Goal: Information Seeking & Learning: Understand process/instructions

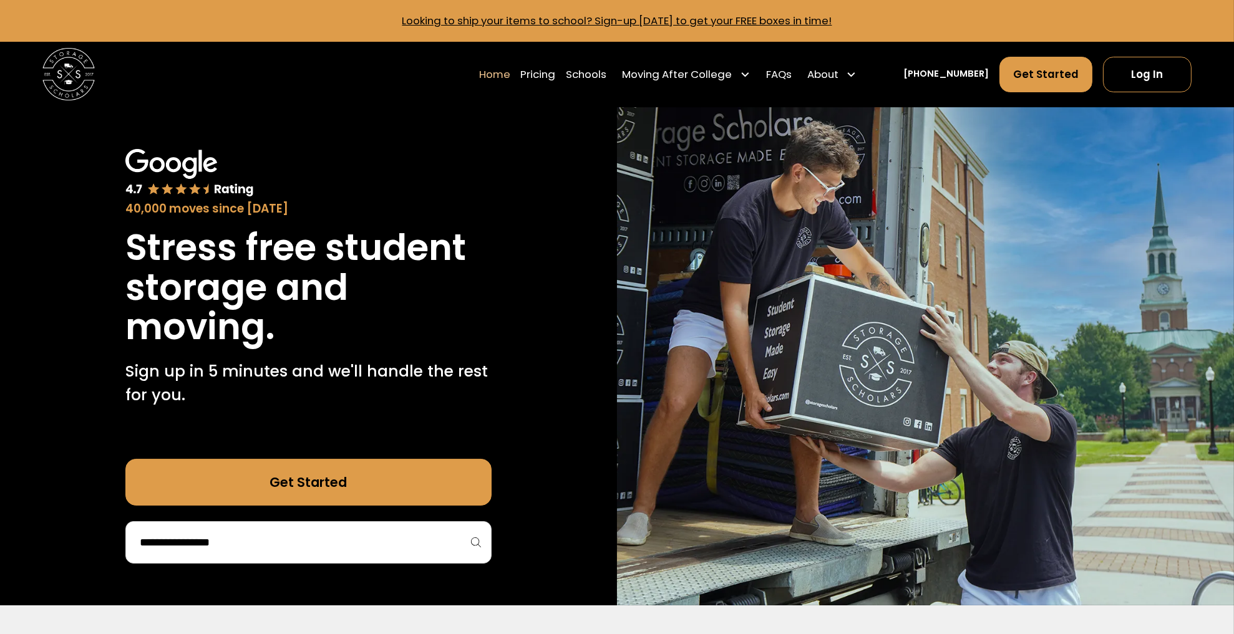
drag, startPoint x: 729, startPoint y: 274, endPoint x: 814, endPoint y: 359, distance: 120.0
drag, startPoint x: 814, startPoint y: 359, endPoint x: 717, endPoint y: 257, distance: 140.7
click at [717, 257] on img at bounding box center [925, 356] width 617 height 498
click at [386, 407] on p "Sign up in 5 minutes and we'll handle the rest for you." at bounding box center [308, 383] width 366 height 47
click at [541, 77] on link "Pricing" at bounding box center [538, 74] width 35 height 37
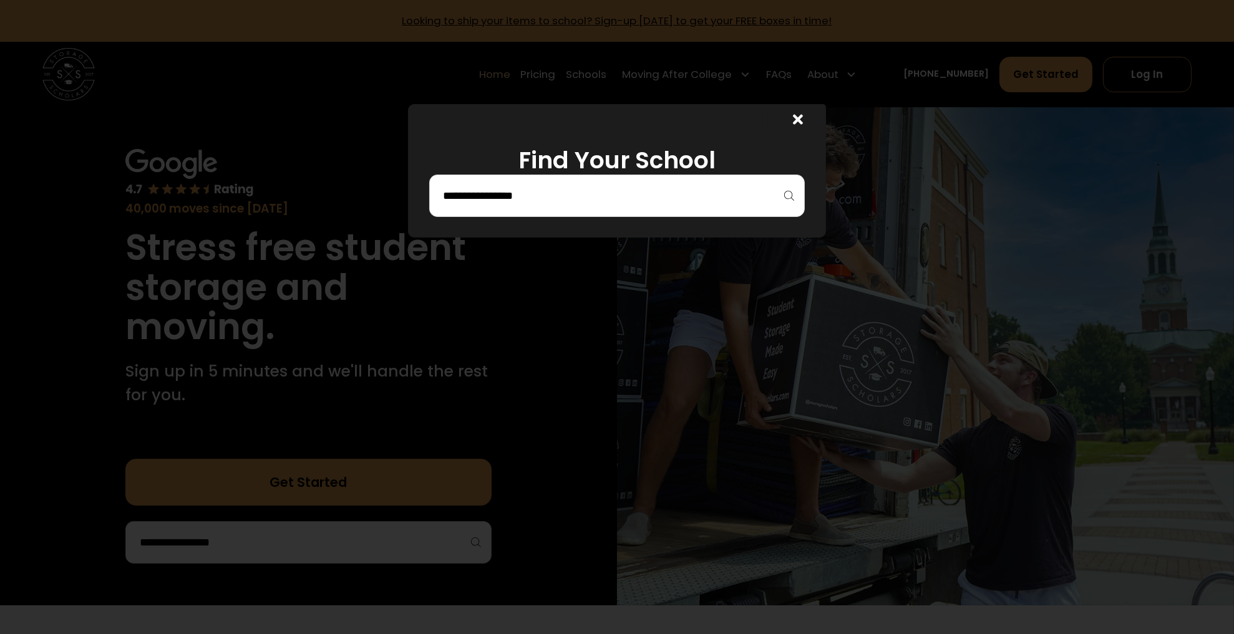
drag, startPoint x: 813, startPoint y: 122, endPoint x: 809, endPoint y: 140, distance: 19.1
click at [803, 121] on icon at bounding box center [798, 119] width 11 height 15
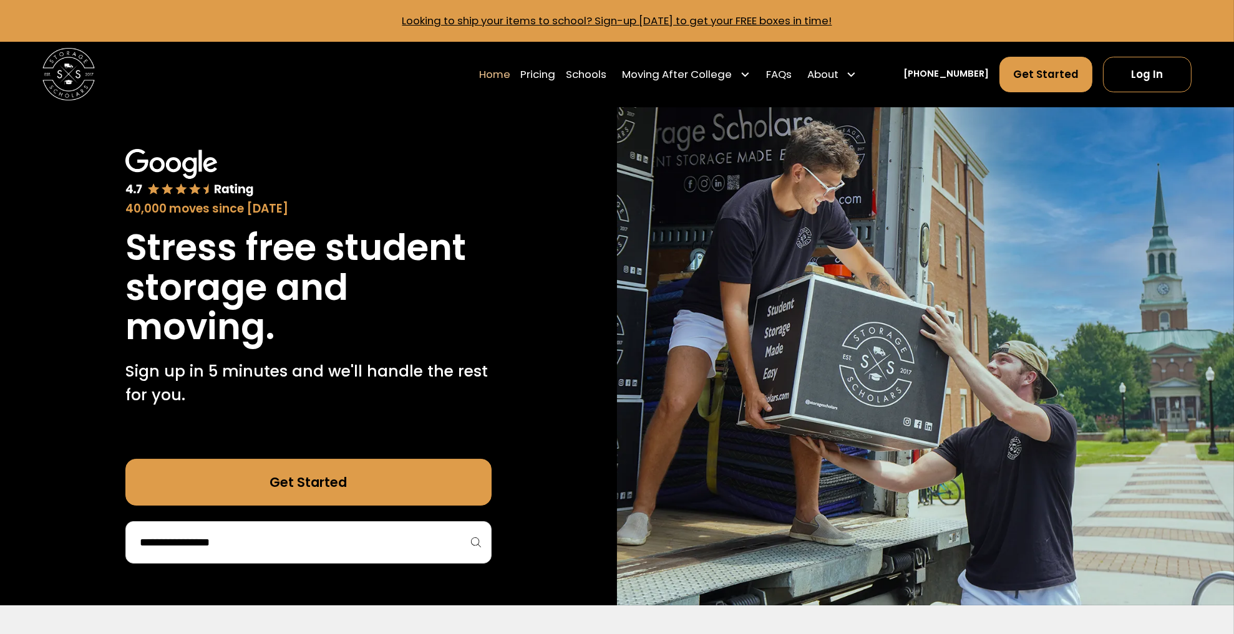
click at [311, 347] on h1 "Stress free student storage and moving." at bounding box center [308, 287] width 366 height 119
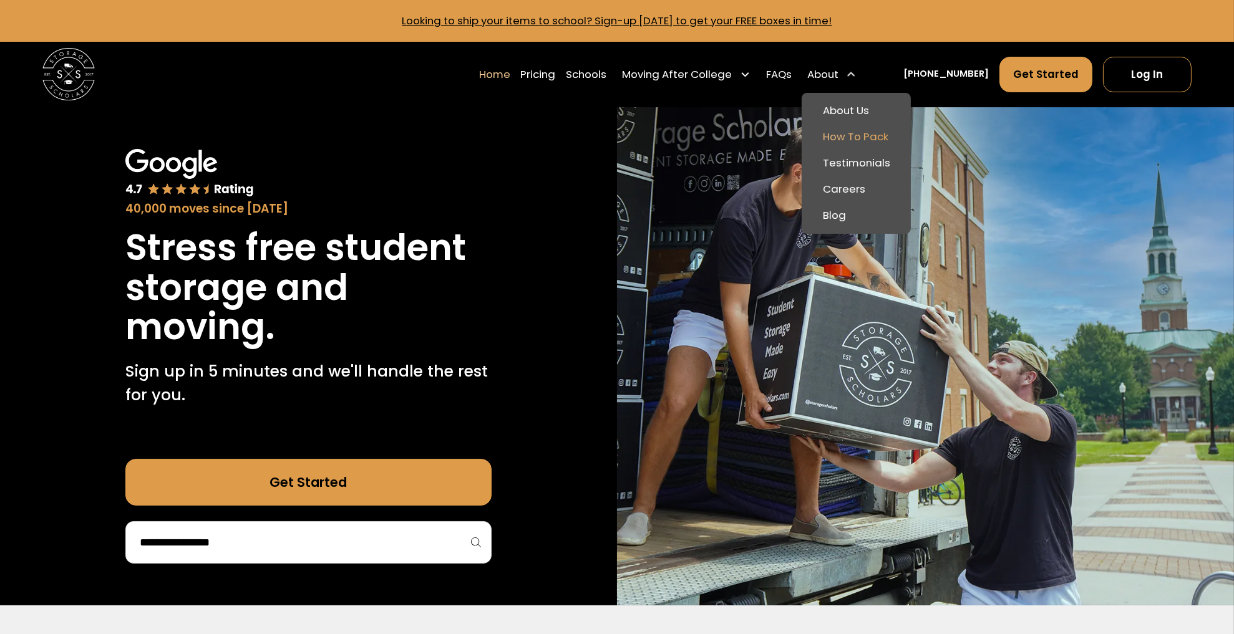
click at [870, 147] on link "How To Pack" at bounding box center [856, 137] width 99 height 26
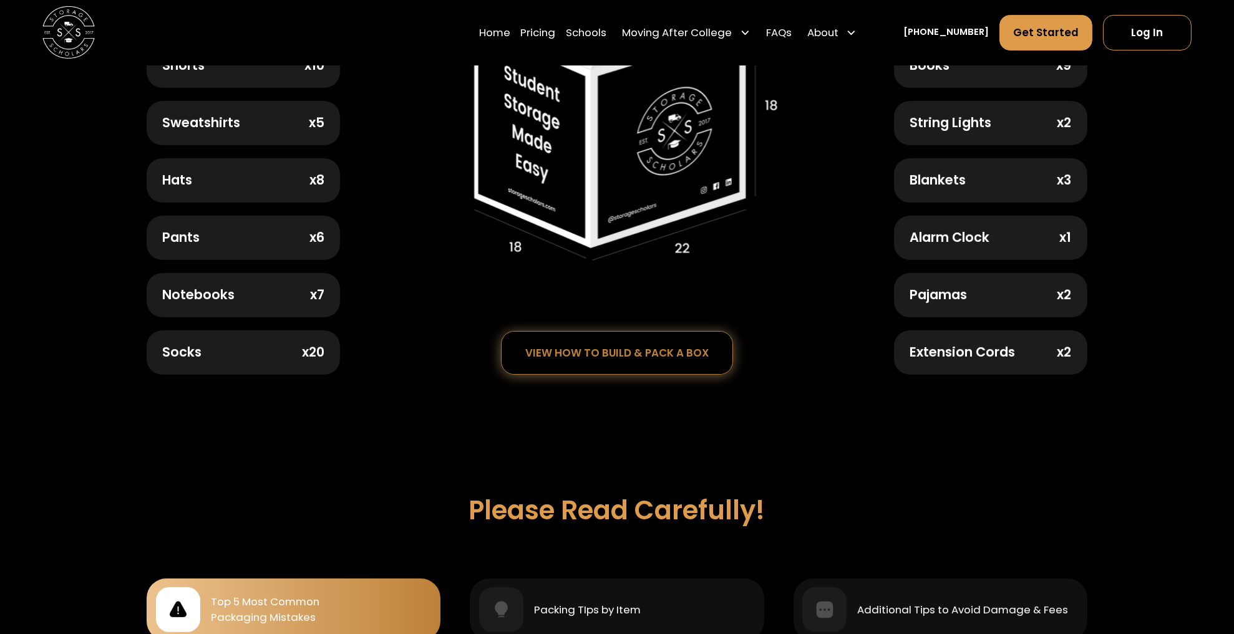
scroll to position [582, 0]
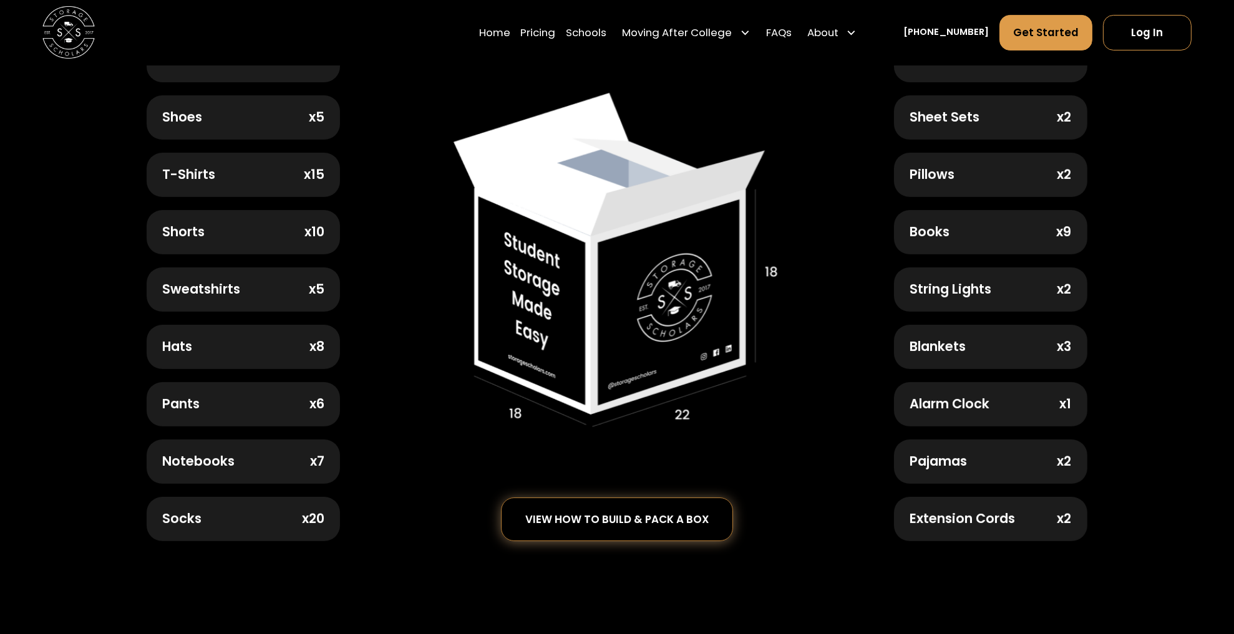
click at [605, 525] on div "view how to build & pack a box" at bounding box center [616, 519] width 183 height 11
